Goal: Navigation & Orientation: Find specific page/section

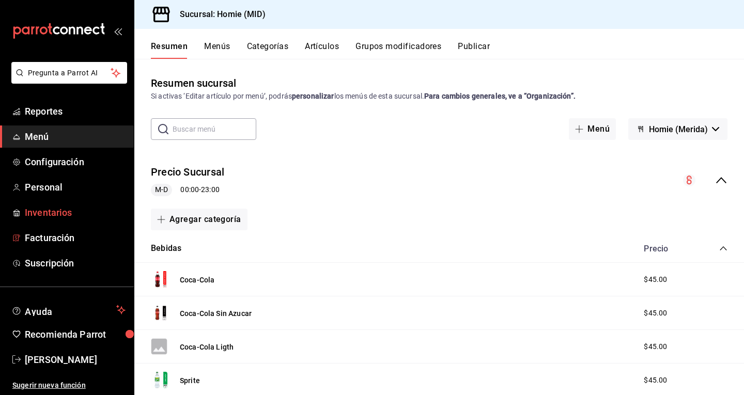
drag, startPoint x: 34, startPoint y: 242, endPoint x: 77, endPoint y: 220, distance: 48.3
click at [77, 220] on link "Inventarios" at bounding box center [67, 213] width 134 height 22
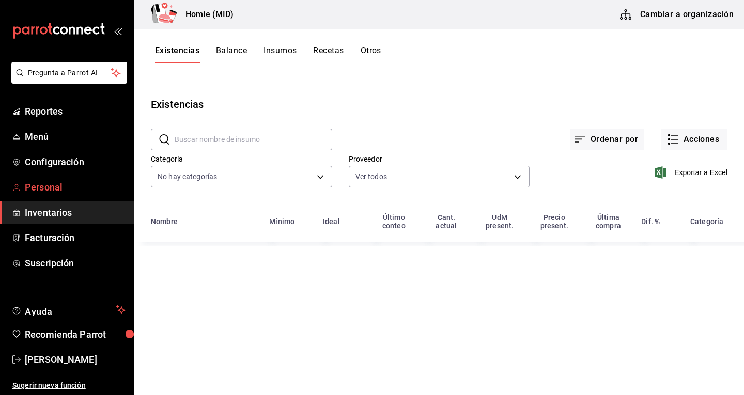
click at [88, 184] on span "Personal" at bounding box center [75, 187] width 101 height 14
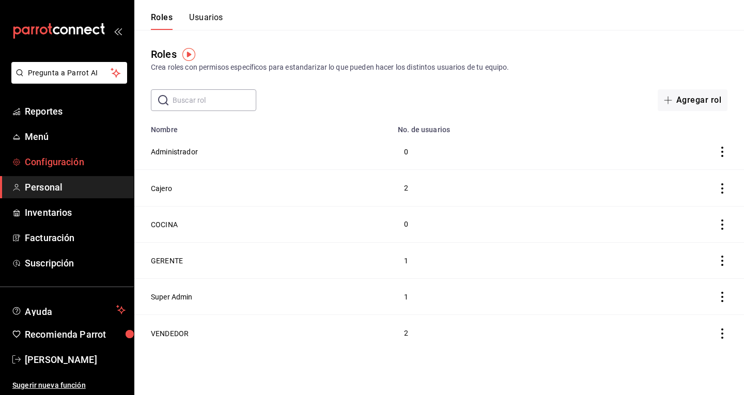
click at [84, 159] on span "Configuración" at bounding box center [75, 162] width 101 height 14
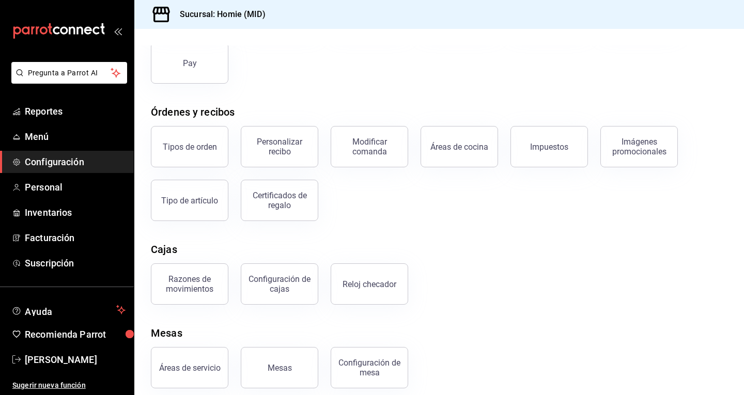
scroll to position [129, 0]
